Goal: Task Accomplishment & Management: Manage account settings

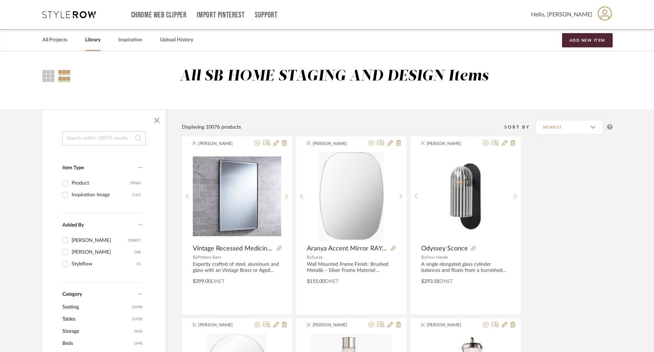
click at [113, 136] on input at bounding box center [103, 138] width 83 height 14
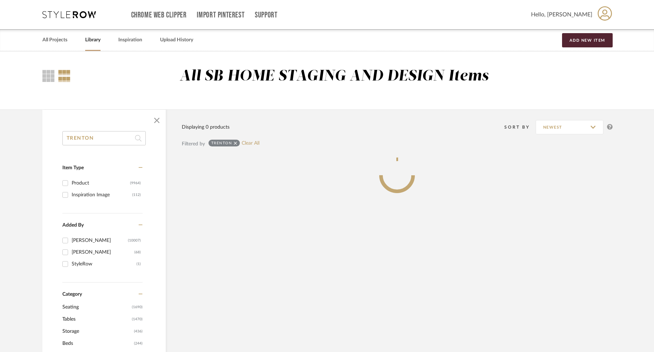
type input "TRENTON"
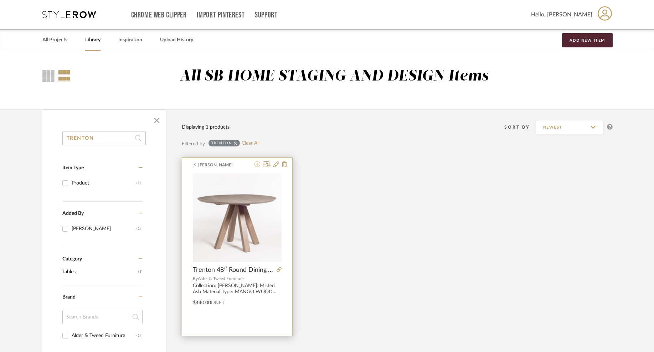
click at [258, 165] on icon at bounding box center [257, 164] width 6 height 6
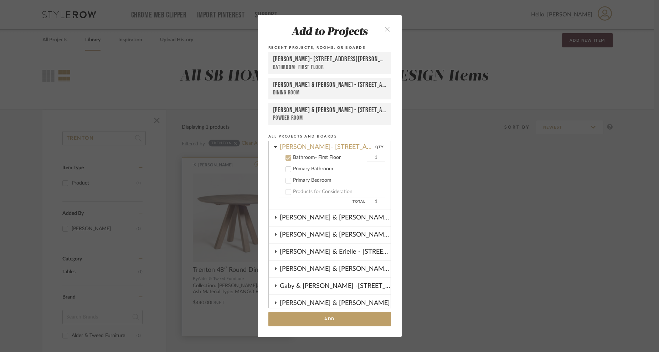
scroll to position [114, 0]
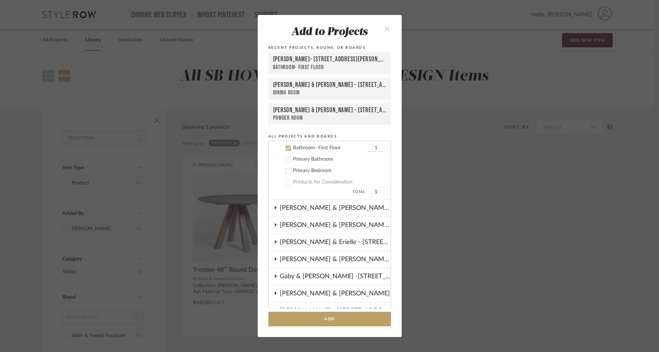
click at [387, 31] on icon "close" at bounding box center [387, 29] width 6 height 6
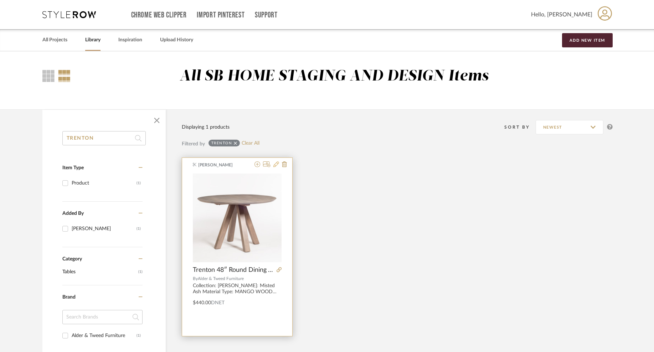
click at [277, 164] on icon at bounding box center [276, 164] width 6 height 6
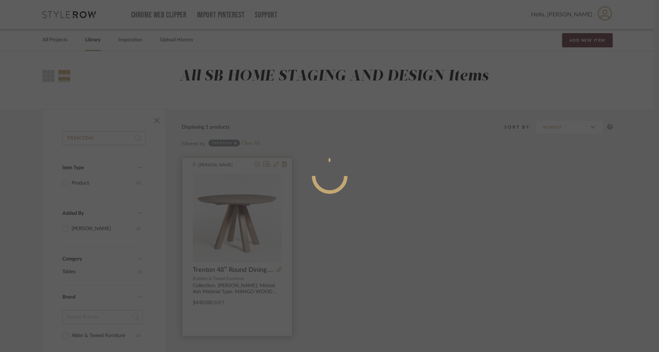
radio input "true"
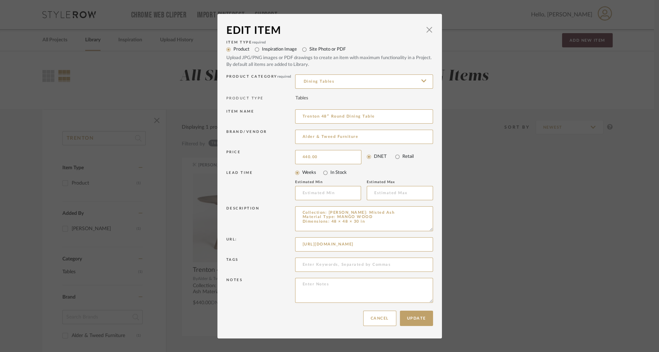
drag, startPoint x: 321, startPoint y: 160, endPoint x: 257, endPoint y: 160, distance: 63.8
click at [257, 160] on div "Price 440.00 DNET Retail" at bounding box center [329, 157] width 207 height 18
type input "$580.00"
click at [415, 319] on button "Update" at bounding box center [416, 318] width 33 height 15
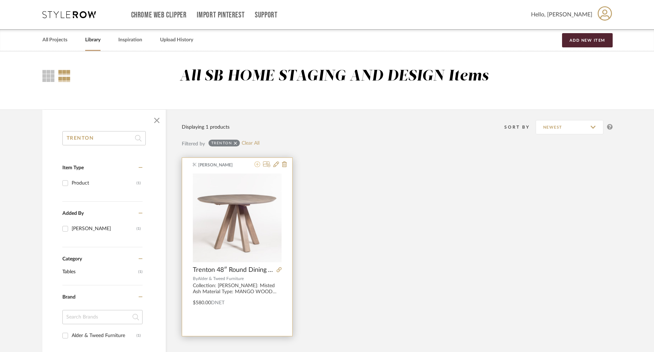
click at [257, 167] on icon at bounding box center [257, 164] width 6 height 6
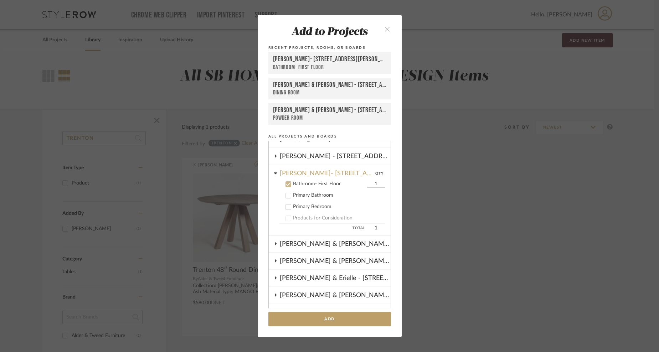
scroll to position [76, 0]
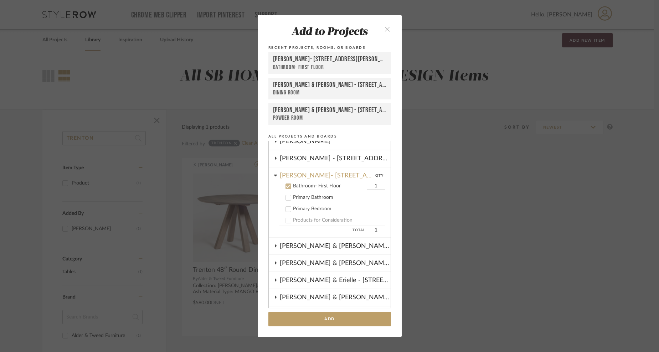
click at [286, 184] on icon at bounding box center [288, 186] width 5 height 5
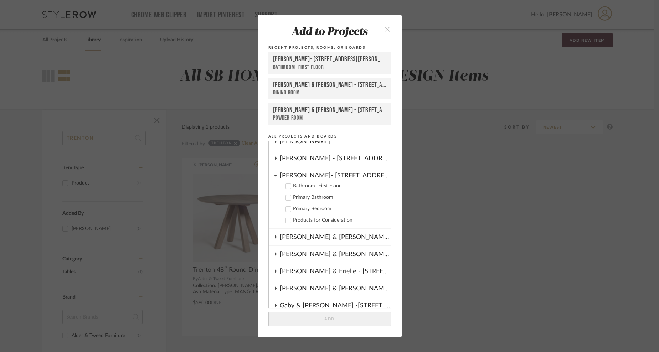
click at [274, 174] on cdk-nested-tree-node "Dale- 122 Buttles Ave Bathroom- First Floor Primary Bathroom Primary Bedroom Pr…" at bounding box center [330, 198] width 122 height 62
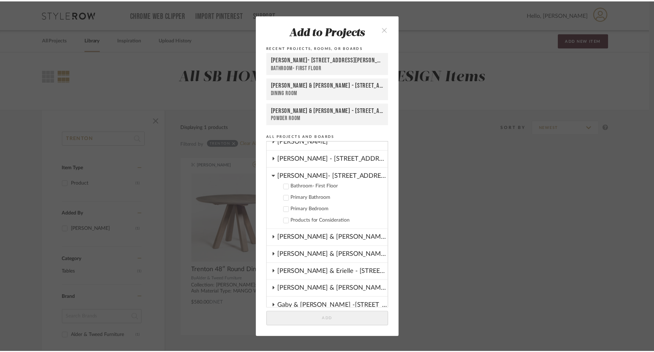
scroll to position [0, 0]
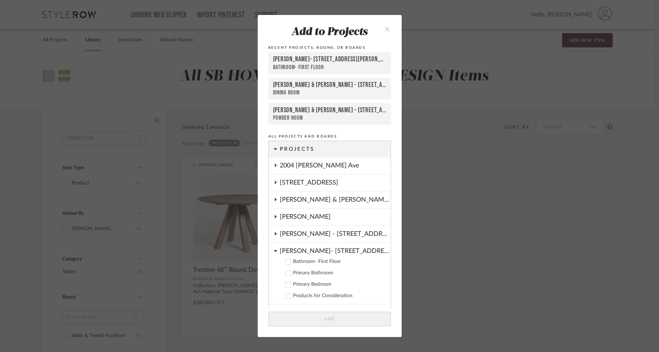
click at [275, 217] on icon at bounding box center [276, 217] width 6 height 4
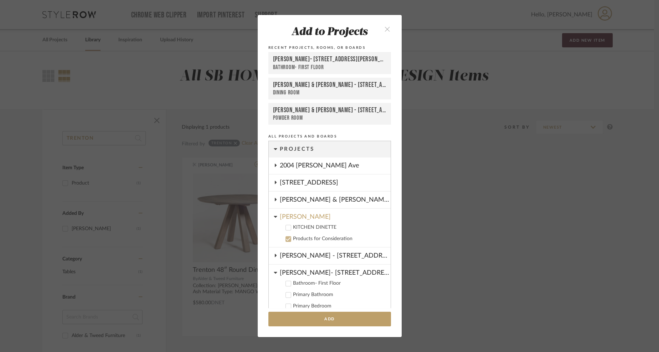
click at [288, 229] on div at bounding box center [288, 228] width 6 height 6
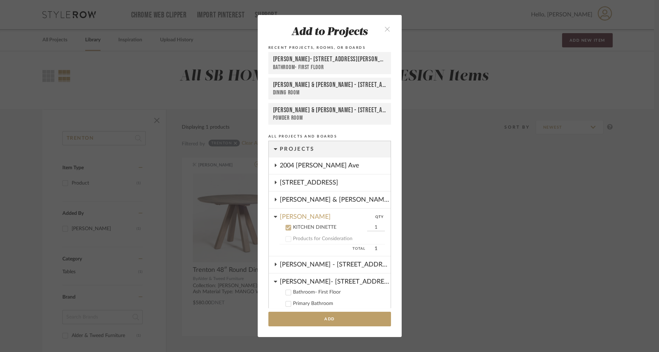
click at [288, 237] on div at bounding box center [288, 239] width 6 height 6
click at [317, 319] on button "Add" at bounding box center [329, 319] width 123 height 15
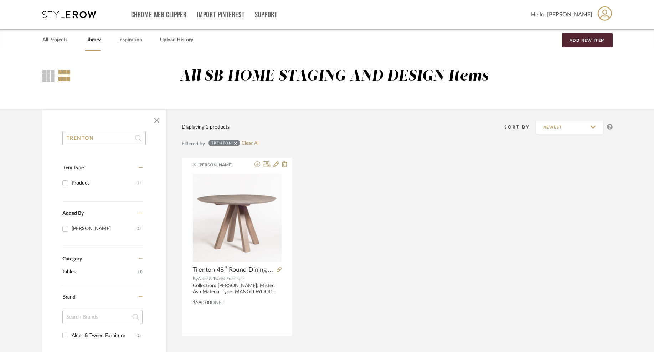
drag, startPoint x: 110, startPoint y: 137, endPoint x: 48, endPoint y: 137, distance: 62.3
click at [48, 137] on div "TRENTON Item Type Product (1) Added By Keith Benham (1) Category Tables (1) Bra…" at bounding box center [103, 325] width 123 height 389
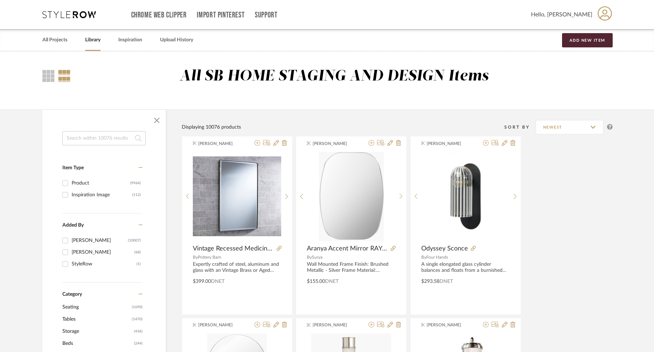
click at [111, 139] on input at bounding box center [103, 138] width 83 height 14
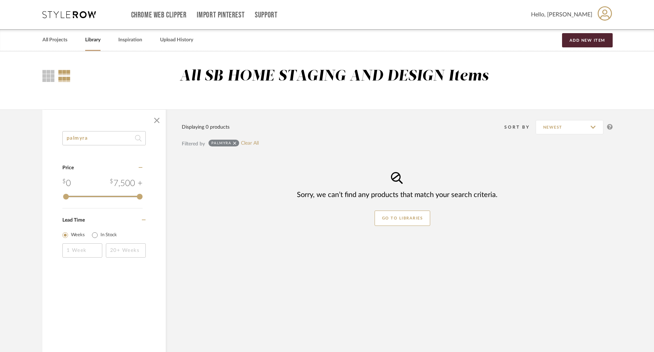
type input "palmyra"
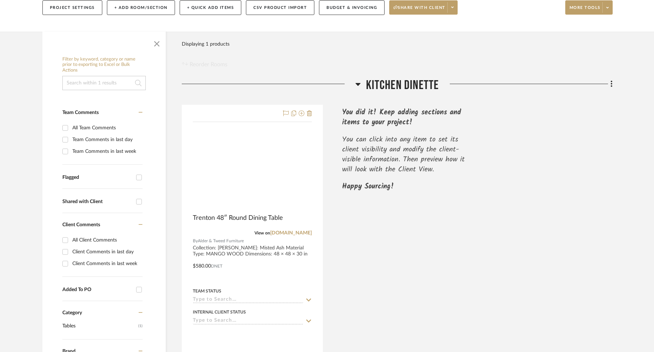
scroll to position [107, 0]
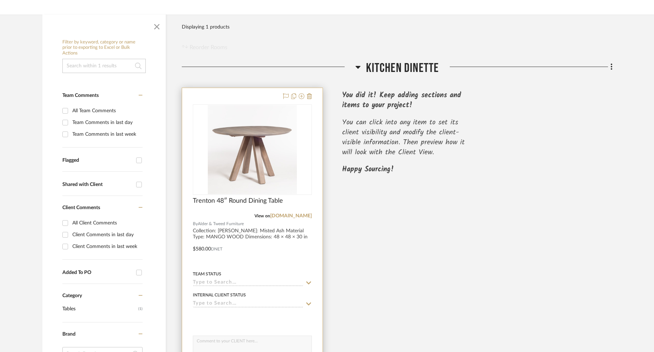
click at [0, 0] on img at bounding box center [0, 0] width 0 height 0
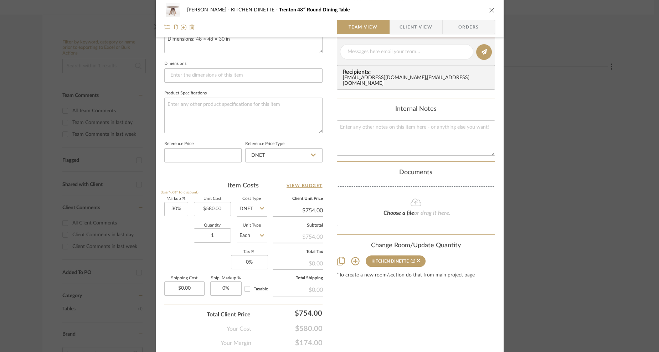
scroll to position [297, 0]
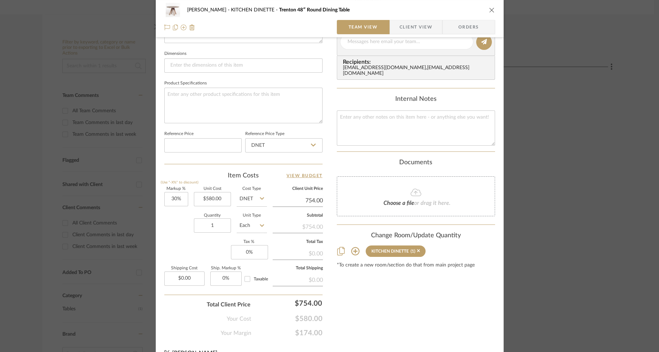
click at [302, 200] on input "754.00" at bounding box center [298, 200] width 50 height 11
type input "890"
type input "53.45%"
type input "$890.00"
click at [325, 161] on div "[PERSON_NAME] KITCHEN DINETTE [GEOGRAPHIC_DATA] 48″ Round Dining Table Team Vie…" at bounding box center [330, 37] width 348 height 658
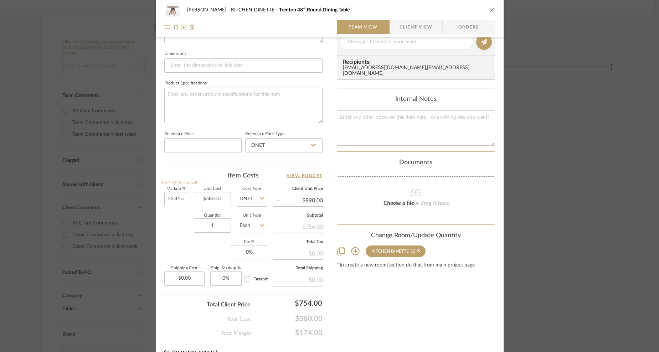
type input "$890.01"
click at [318, 201] on input "890.01" at bounding box center [298, 200] width 50 height 11
type input "$890.00"
click at [369, 301] on div "Content here copies to Client View - confirm visibility there. Show in Client D…" at bounding box center [416, 44] width 158 height 586
click at [193, 275] on input "0.00" at bounding box center [184, 278] width 40 height 14
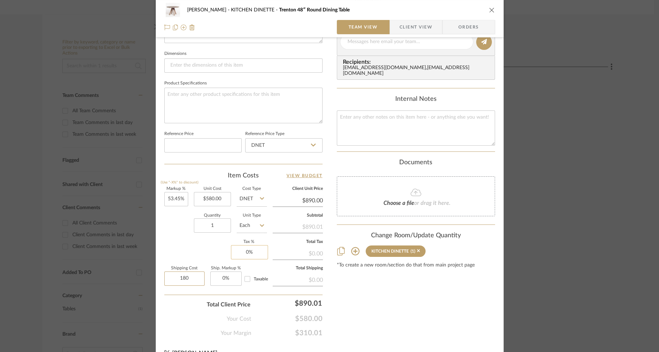
type input "180"
type input "0"
type input "$180.00"
click at [253, 249] on input "0" at bounding box center [249, 252] width 37 height 14
type input "$890.01"
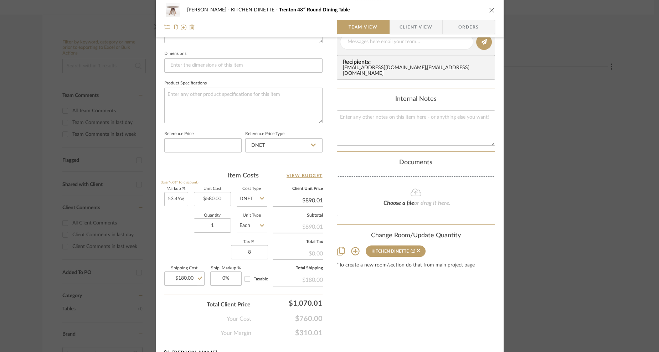
type input "8%"
click at [369, 300] on div "Content here copies to Client View - confirm visibility there. Show in Client D…" at bounding box center [416, 44] width 158 height 586
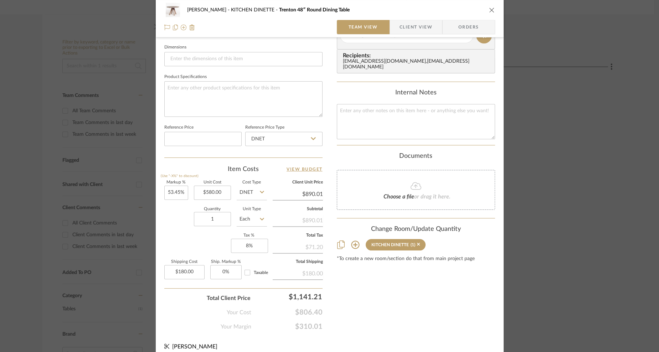
scroll to position [310, 0]
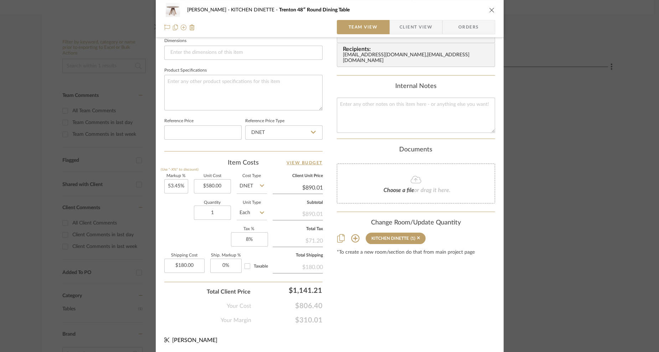
click at [310, 214] on div "$890.01" at bounding box center [298, 213] width 50 height 13
click at [316, 211] on div "$890.01" at bounding box center [298, 213] width 50 height 13
click at [319, 186] on input "890.01" at bounding box center [298, 187] width 50 height 11
type input "$890.00"
click at [389, 343] on div "[PERSON_NAME] KITCHEN DINETTE [GEOGRAPHIC_DATA] 48″ Round Dining Table Team Vie…" at bounding box center [330, 24] width 348 height 658
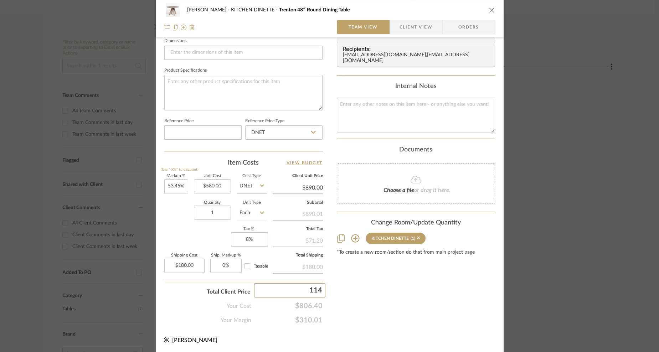
type input "1140"
click at [465, 327] on div "[PERSON_NAME] KITCHEN DINETTE [GEOGRAPHIC_DATA] 48″ Round Dining Table Team Vie…" at bounding box center [330, 24] width 348 height 658
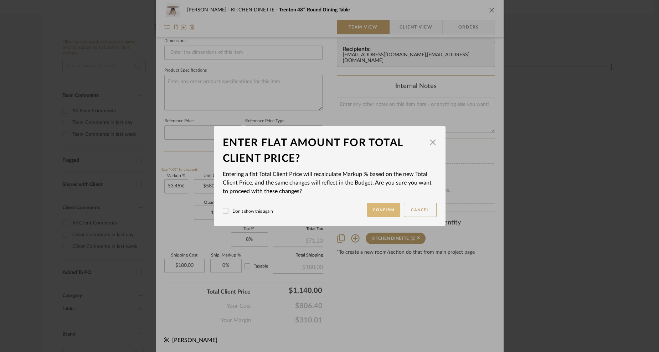
click at [388, 212] on button "Confirm" at bounding box center [383, 210] width 33 height 14
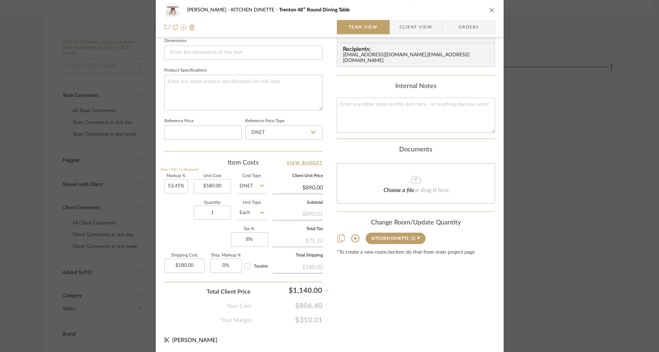
type input "96.55%"
type input "$1,140.00"
type input "0%"
type input "$0.00"
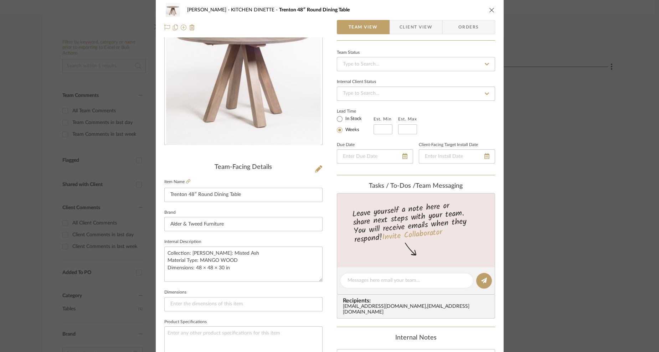
scroll to position [0, 0]
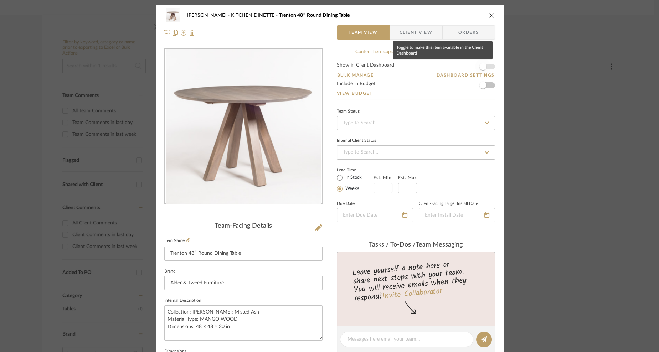
click at [479, 65] on span "button" at bounding box center [482, 66] width 7 height 7
click at [418, 36] on span "Client View" at bounding box center [415, 32] width 33 height 14
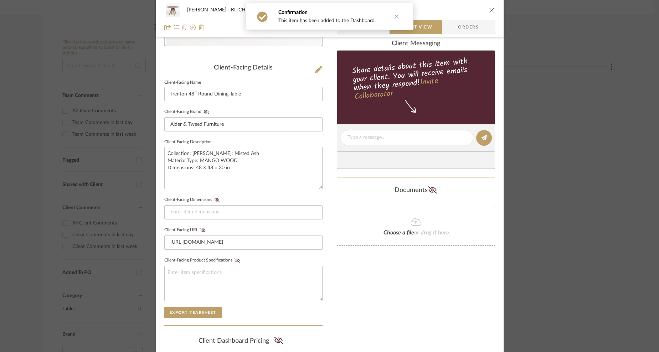
scroll to position [198, 0]
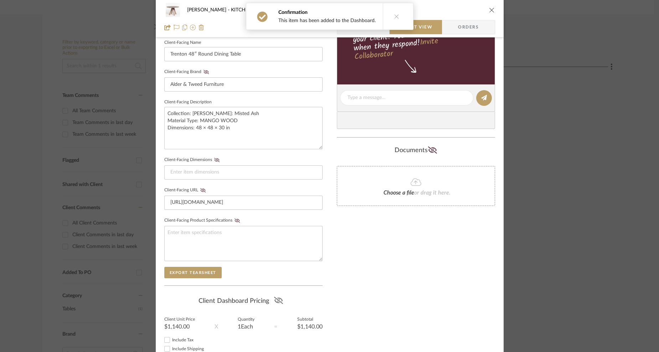
click at [274, 298] on icon at bounding box center [278, 300] width 9 height 7
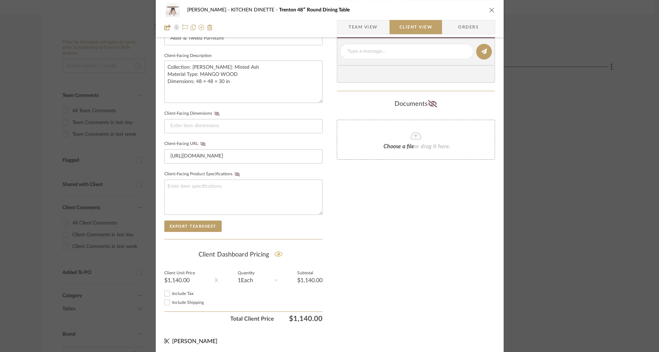
scroll to position [0, 0]
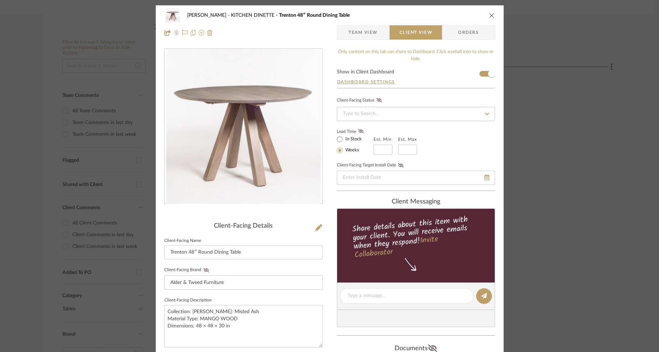
click at [490, 17] on icon "close" at bounding box center [492, 15] width 6 height 6
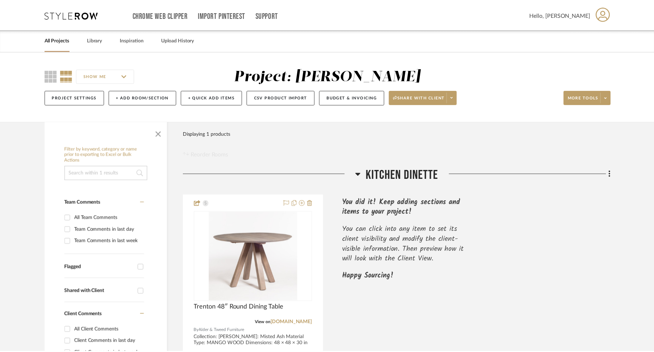
scroll to position [107, 0]
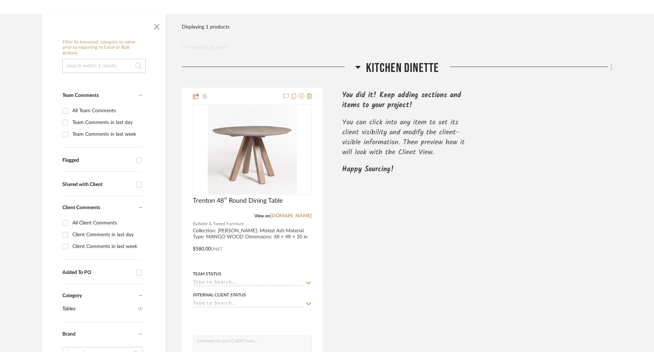
click at [608, 67] on fa-icon at bounding box center [610, 68] width 5 height 12
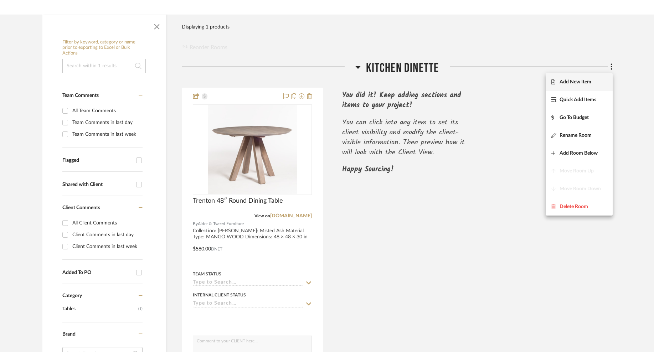
click at [587, 81] on span "Add New Item" at bounding box center [575, 82] width 32 height 6
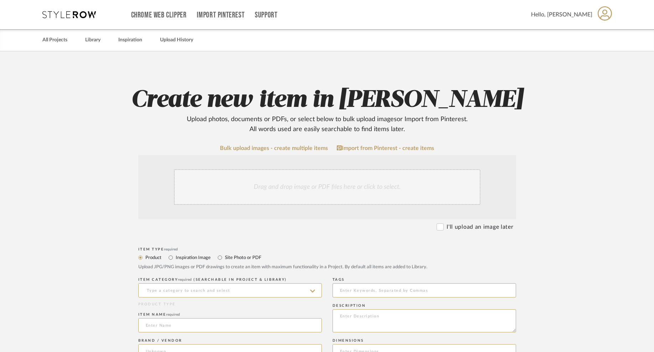
click at [317, 200] on div "Drag and drop image or PDF files here or click to select." at bounding box center [327, 187] width 306 height 36
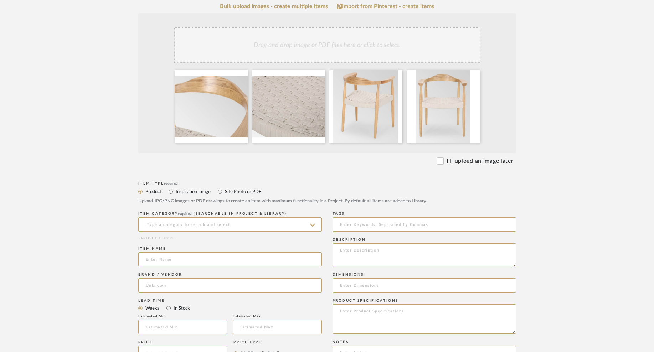
scroll to position [142, 0]
click at [247, 223] on input at bounding box center [229, 224] width 183 height 14
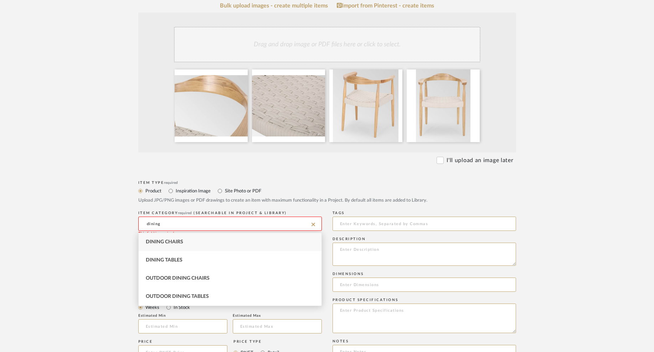
click at [219, 245] on div "Dining Chairs" at bounding box center [230, 242] width 183 height 18
type input "Dining Chairs"
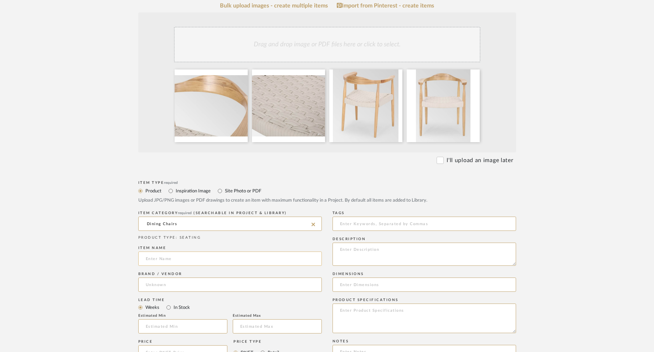
click at [206, 262] on input at bounding box center [229, 259] width 183 height 14
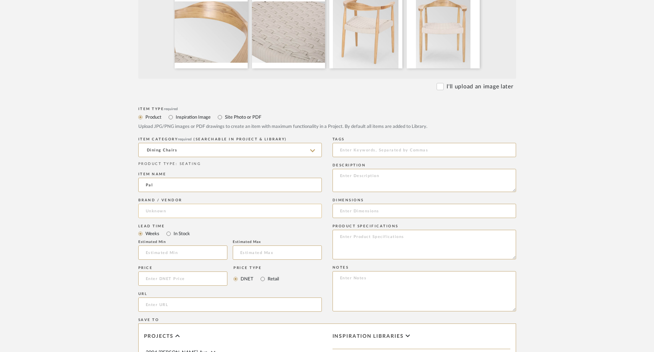
scroll to position [237, 0]
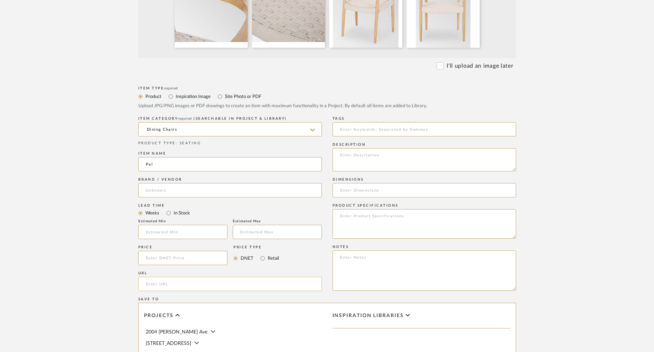
type input "Pal"
click at [213, 283] on input "url" at bounding box center [229, 284] width 183 height 14
paste input "[URL][DOMAIN_NAME][PERSON_NAME]"
type input "[URL][DOMAIN_NAME][PERSON_NAME]"
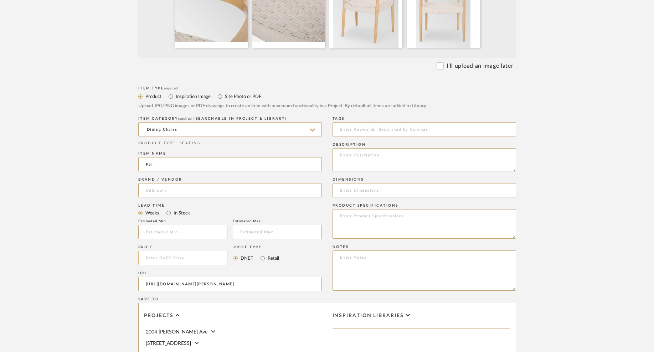
scroll to position [0, 0]
click at [180, 259] on input at bounding box center [182, 258] width 89 height 14
type input "$200.00"
click at [550, 163] on form "Bulk upload images - create multiple items Import from Pinterest - create items…" at bounding box center [327, 204] width 454 height 592
click at [367, 161] on textarea at bounding box center [423, 159] width 183 height 23
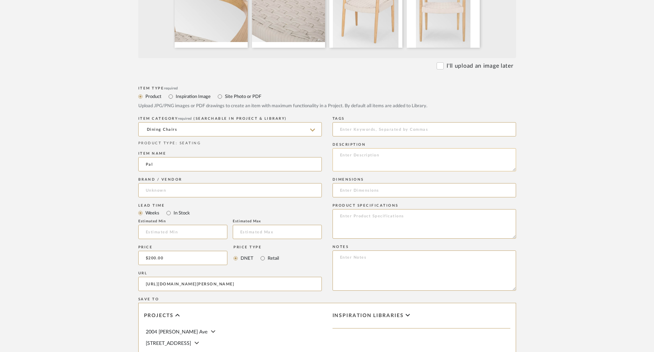
paste textarea "Mid Century Modern Chair White - [PERSON_NAME] Home: Wool & Cotton Blend,"
drag, startPoint x: 478, startPoint y: 155, endPoint x: 419, endPoint y: 154, distance: 59.9
click at [419, 154] on textarea "Mid Century Modern Chair White - [PERSON_NAME] Home: Wool & Cotton Blend," at bounding box center [423, 159] width 183 height 23
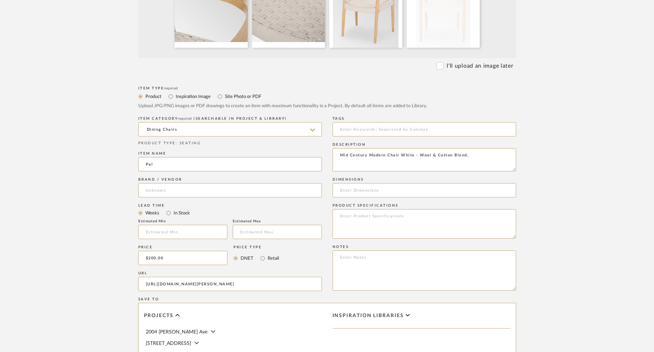
type textarea "Mid Century Modern Chair White - Wool & Cotton Blend,"
click at [401, 187] on input at bounding box center [423, 190] width 183 height 14
paste input "29.5 Inches (H) x 25 Inches (W) x 21.25 Inches (D)"
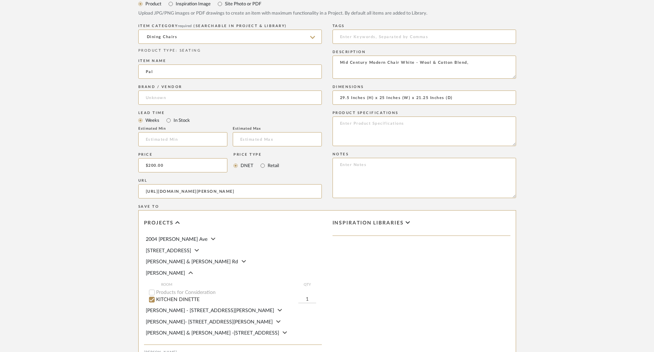
scroll to position [436, 0]
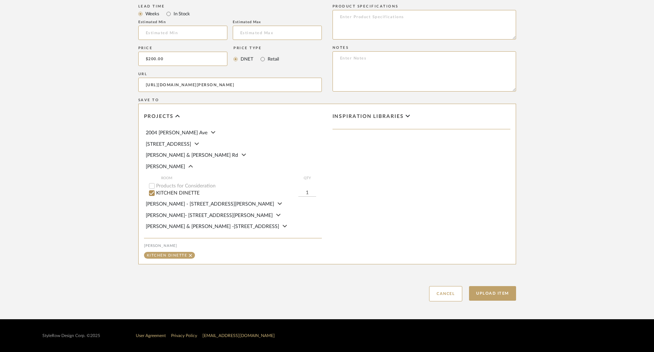
type input "29.5 Inches (H) x 25 Inches (W) x 21.25 Inches (D)"
click at [310, 194] on input "1" at bounding box center [307, 193] width 18 height 7
type input "4"
click at [488, 297] on button "Upload Item" at bounding box center [492, 293] width 47 height 15
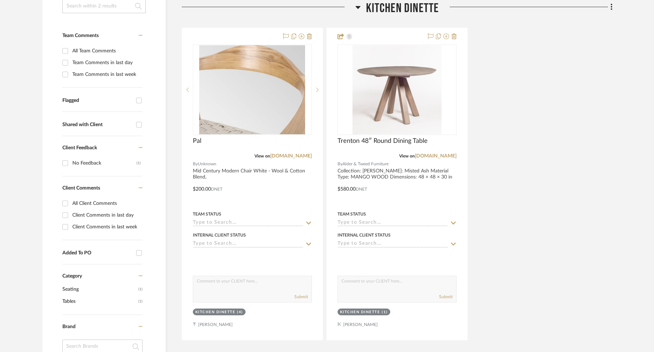
scroll to position [167, 0]
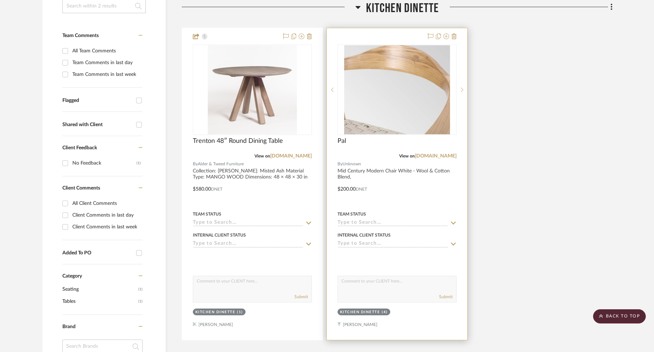
click at [411, 89] on img "0" at bounding box center [397, 89] width 106 height 89
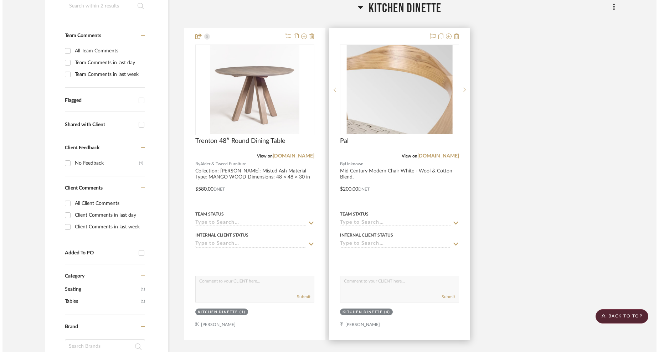
scroll to position [0, 0]
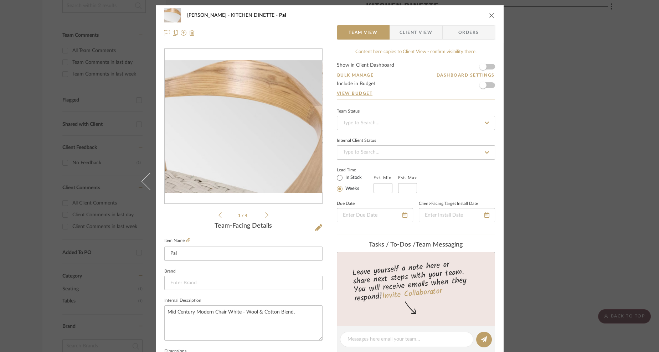
click at [265, 216] on icon at bounding box center [266, 215] width 3 height 6
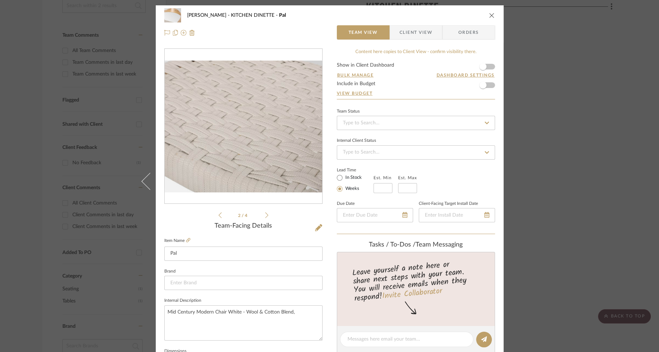
click at [265, 216] on icon at bounding box center [266, 215] width 3 height 6
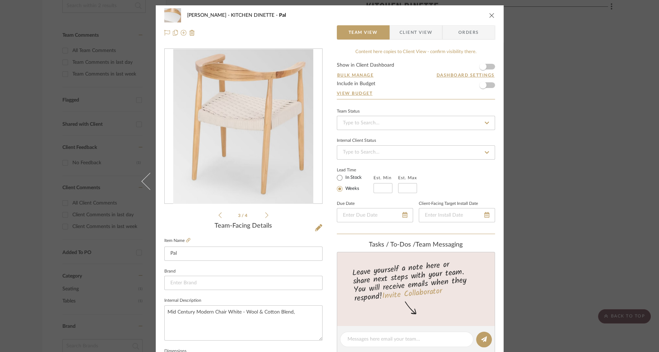
click at [265, 216] on icon at bounding box center [266, 215] width 3 height 6
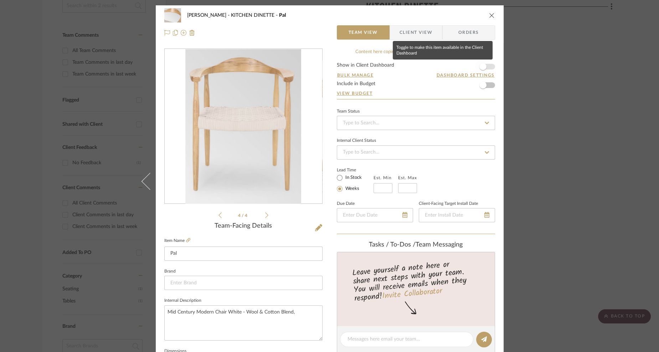
click at [481, 67] on span "button" at bounding box center [482, 66] width 7 height 7
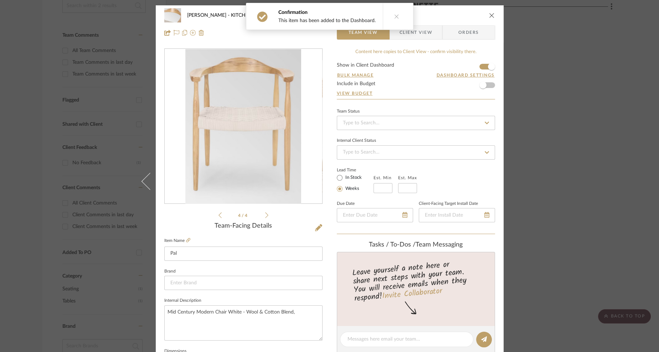
click at [394, 15] on icon at bounding box center [396, 16] width 5 height 5
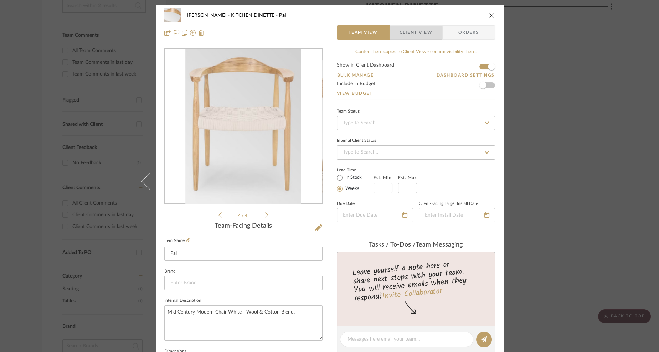
click at [408, 36] on span "Client View" at bounding box center [415, 32] width 33 height 14
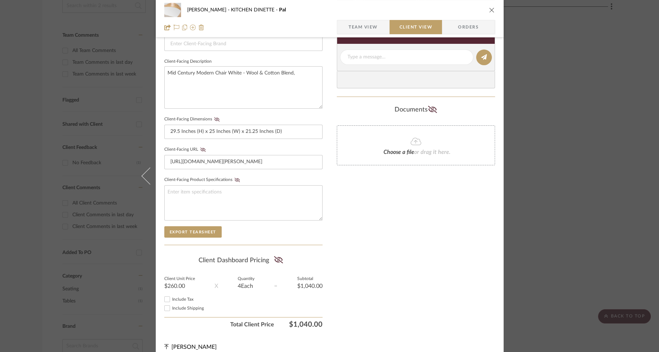
scroll to position [244, 0]
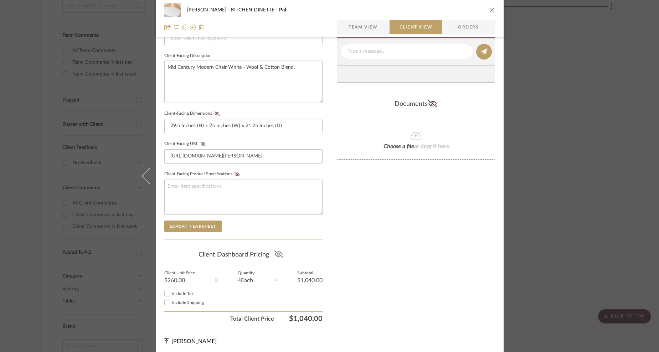
click at [276, 251] on icon at bounding box center [278, 253] width 9 height 7
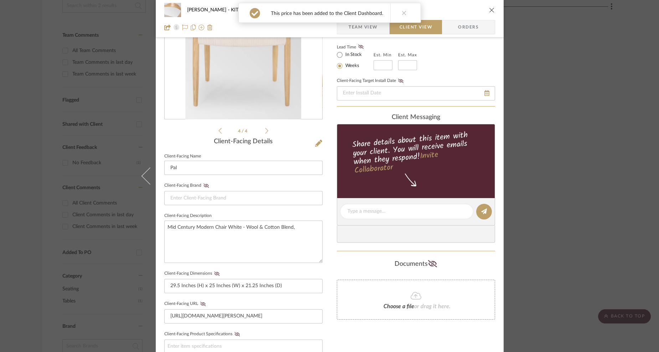
scroll to position [162, 0]
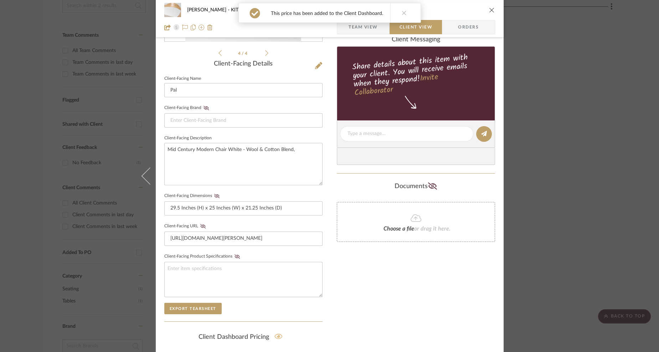
click at [371, 32] on span "Team View" at bounding box center [362, 27] width 29 height 14
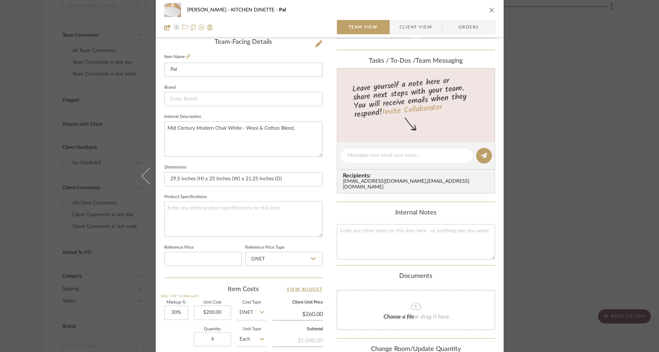
scroll to position [196, 0]
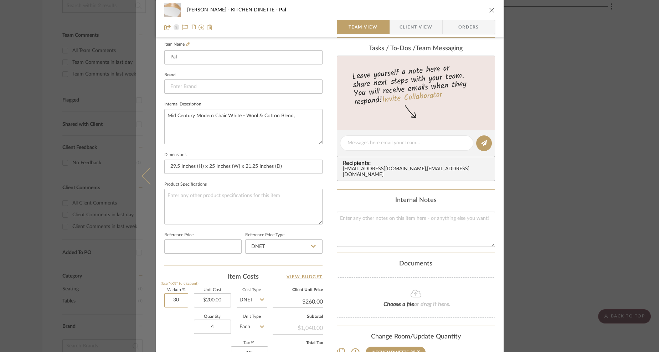
drag, startPoint x: 182, startPoint y: 299, endPoint x: 141, endPoint y: 297, distance: 41.0
click at [141, 297] on mat-dialog-content "[PERSON_NAME] KITCHEN DINETTE Pal Team View Client View Orders 4 / 4 Team-Facin…" at bounding box center [330, 138] width 388 height 658
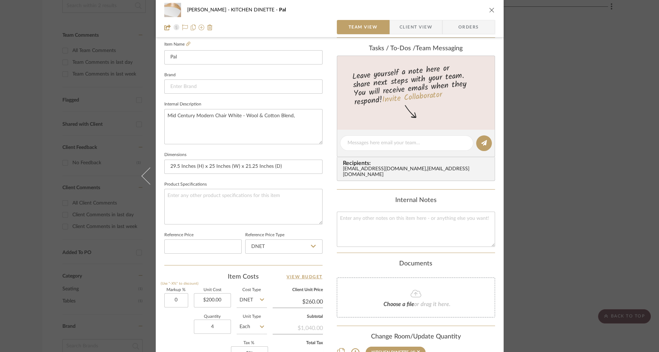
type input "0%"
click at [171, 318] on div "Quantity 4 Unit Type Each" at bounding box center [215, 327] width 103 height 25
type input "$200.00"
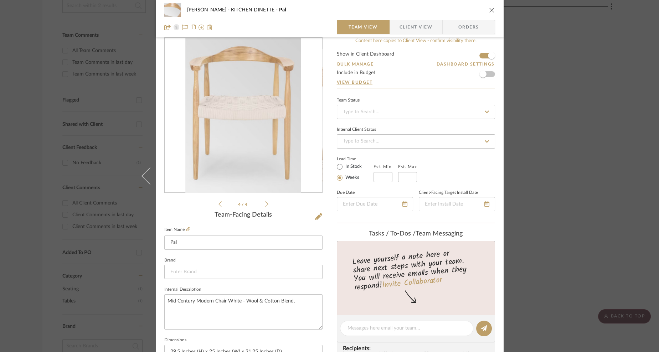
scroll to position [0, 0]
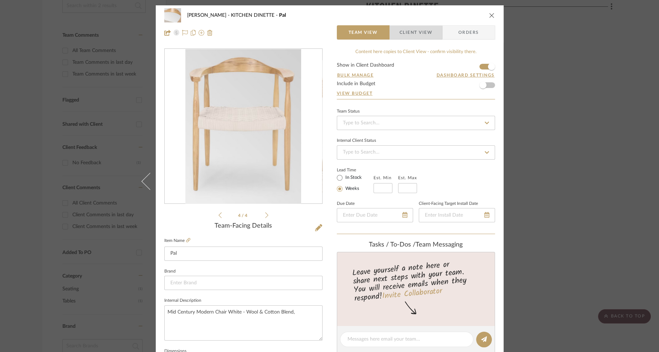
click at [410, 34] on span "Client View" at bounding box center [415, 32] width 33 height 14
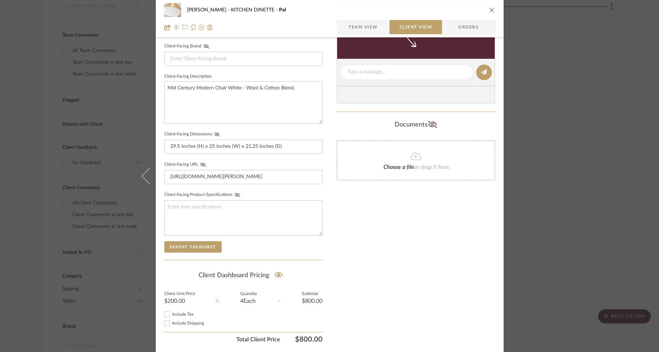
scroll to position [244, 0]
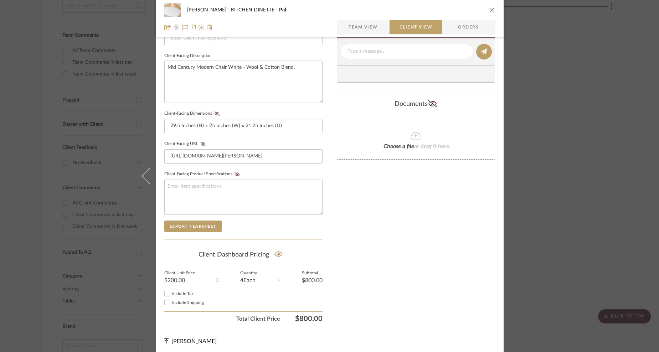
click at [490, 10] on icon "close" at bounding box center [492, 10] width 6 height 6
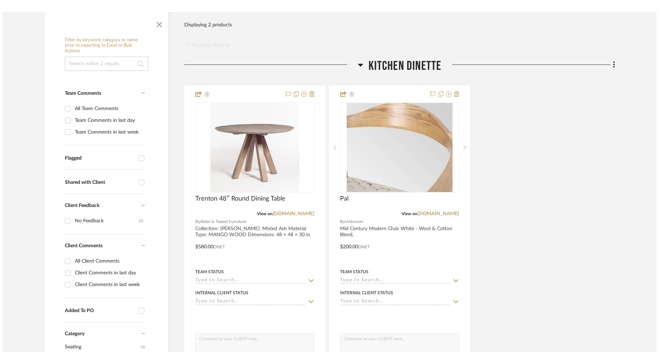
scroll to position [0, 0]
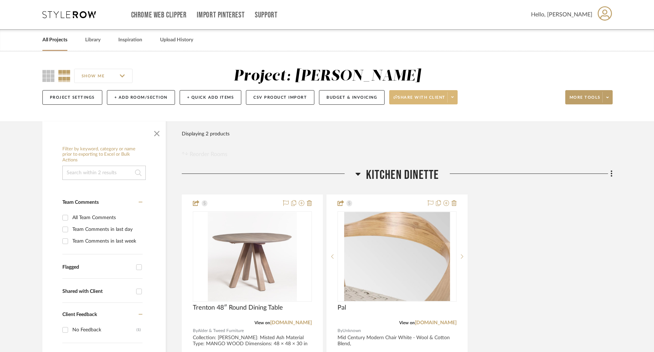
click at [452, 100] on span at bounding box center [452, 97] width 10 height 11
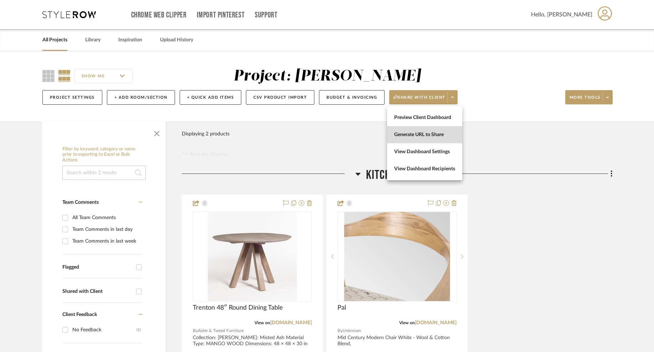
click at [421, 139] on button "Generate URL to Share" at bounding box center [424, 134] width 75 height 17
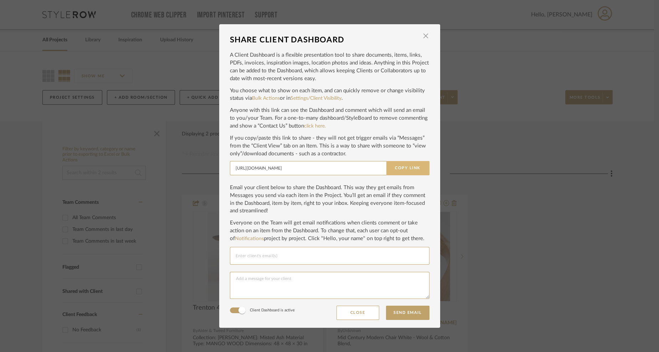
click at [395, 170] on button "Copy Link" at bounding box center [407, 168] width 43 height 14
